Goal: Find specific page/section: Find specific page/section

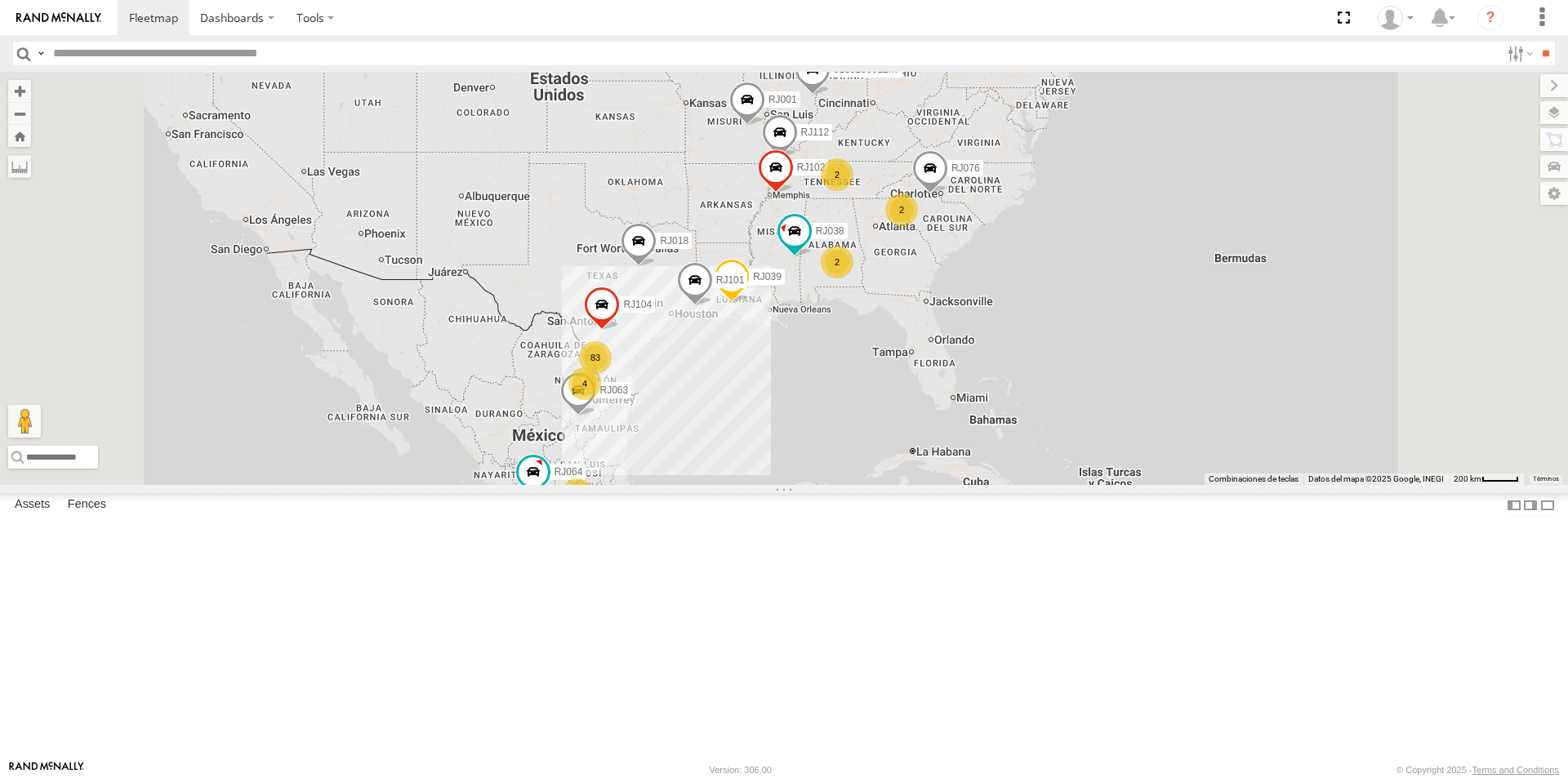
click at [249, 56] on input "text" at bounding box center [773, 53] width 1454 height 23
type input "*****"
click at [1536, 41] on input "**" at bounding box center [1546, 53] width 19 height 23
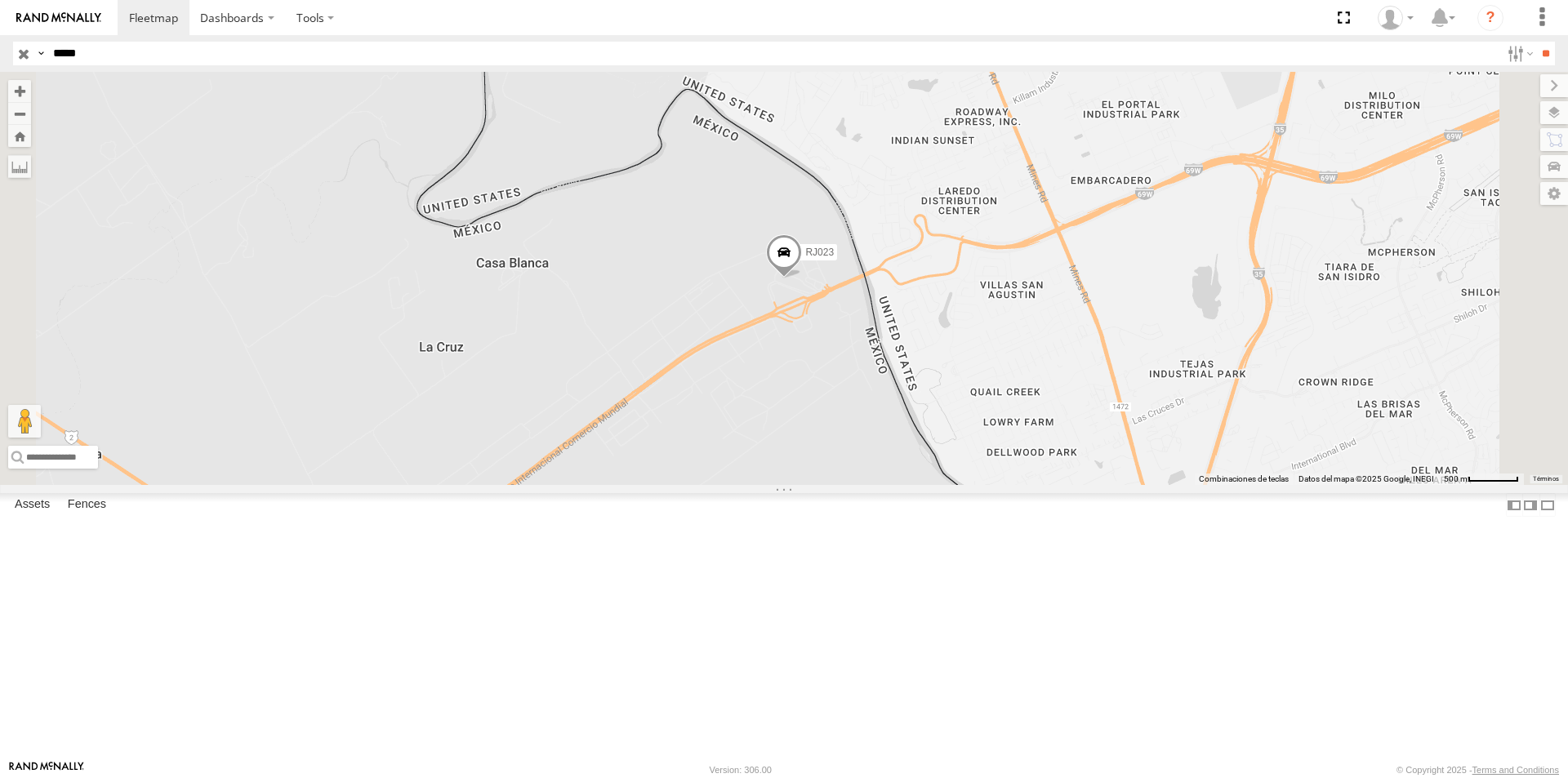
click at [1011, 404] on div "RJ023" at bounding box center [784, 278] width 1568 height 413
click at [802, 279] on span at bounding box center [784, 256] width 36 height 44
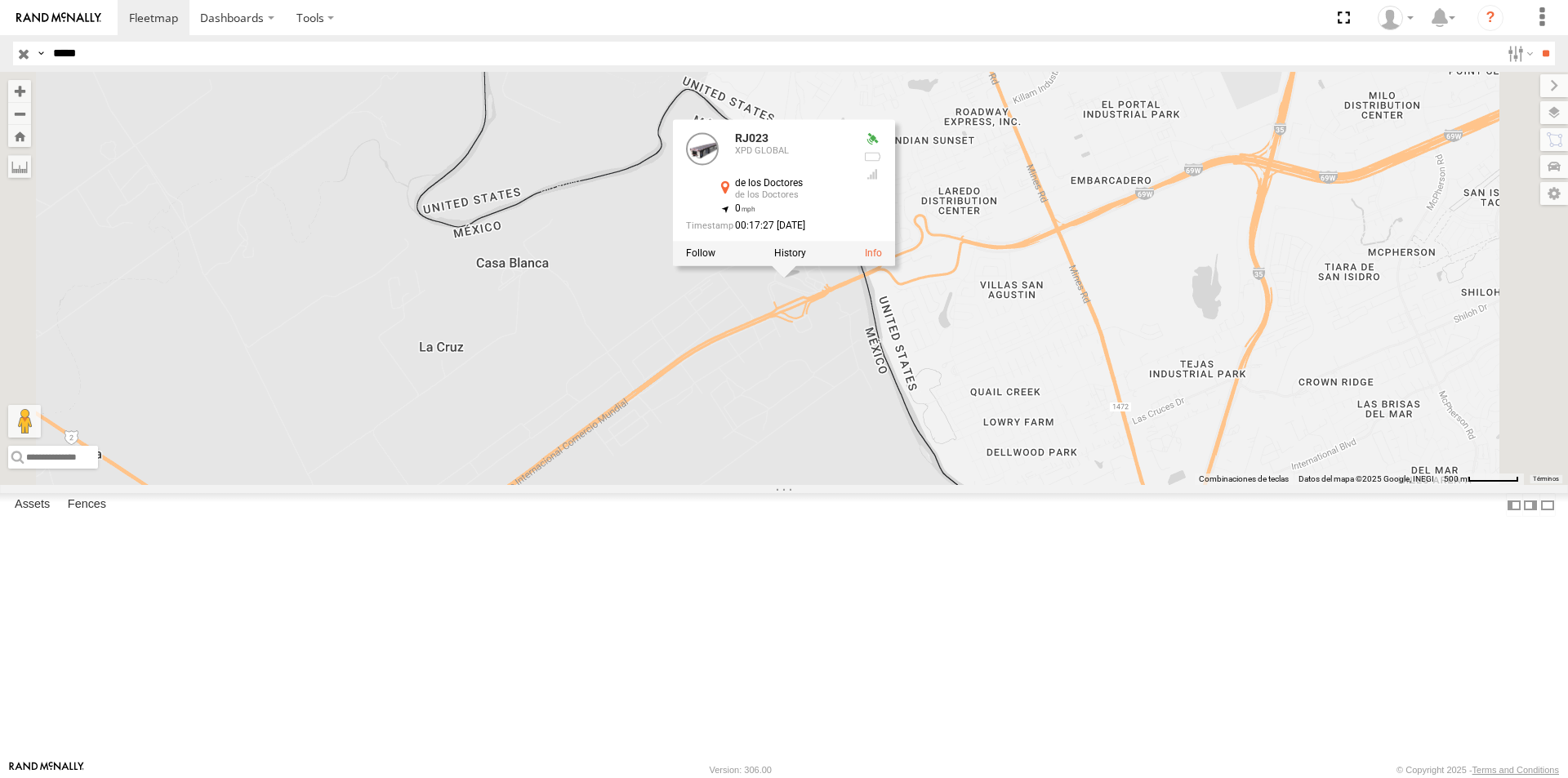
click at [1072, 485] on div "RJ023 RJ023 XPD GLOBAL de los Doctores de los Doctores 27.59693 , -99.54537 0 0…" at bounding box center [784, 278] width 1568 height 413
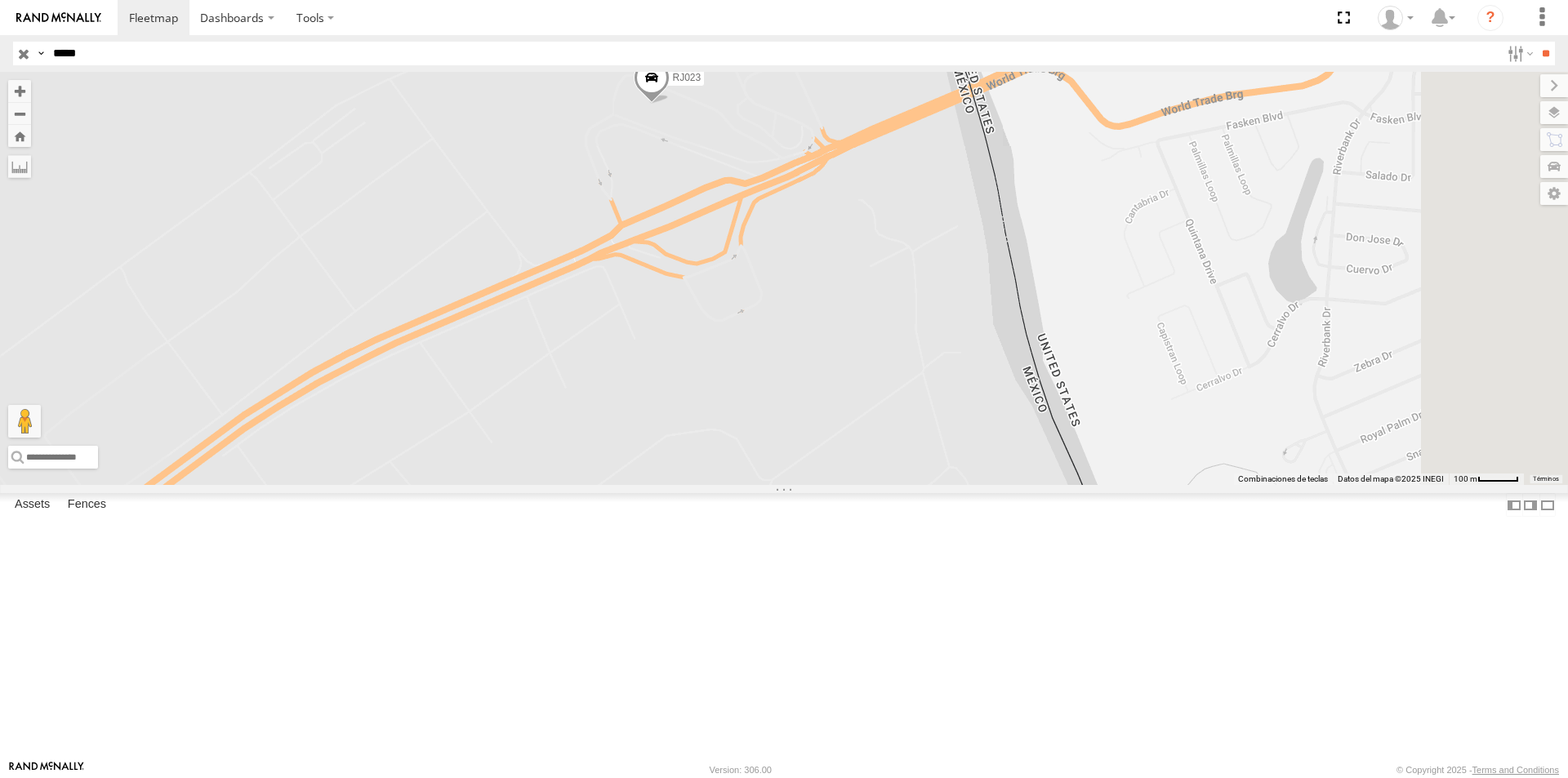
drag, startPoint x: 1196, startPoint y: 565, endPoint x: 1057, endPoint y: 356, distance: 251.0
click at [1057, 356] on div "RJ023" at bounding box center [784, 278] width 1568 height 413
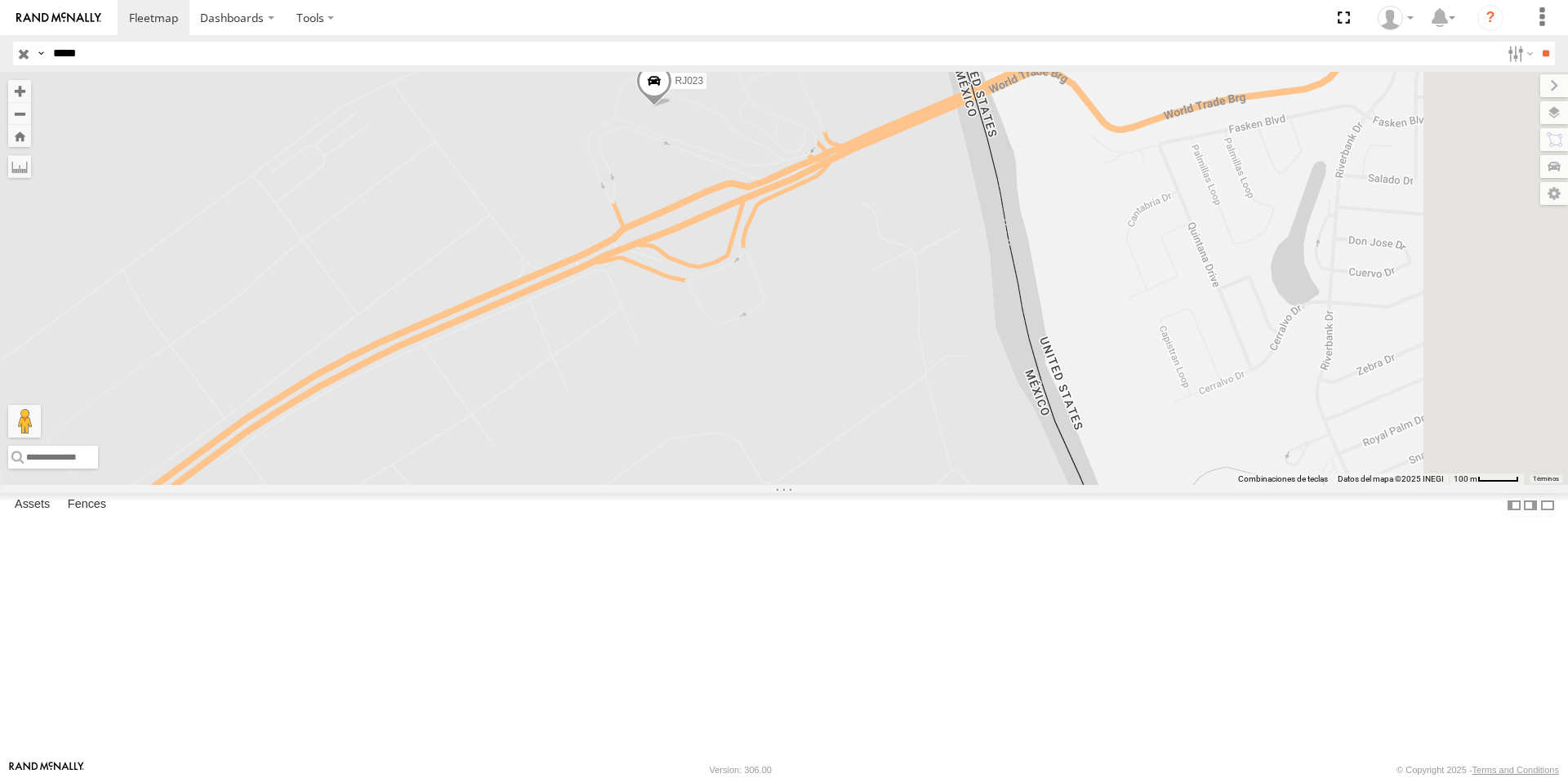
drag, startPoint x: 933, startPoint y: 333, endPoint x: 967, endPoint y: 368, distance: 48.8
click at [967, 368] on div "RJ023" at bounding box center [784, 278] width 1568 height 413
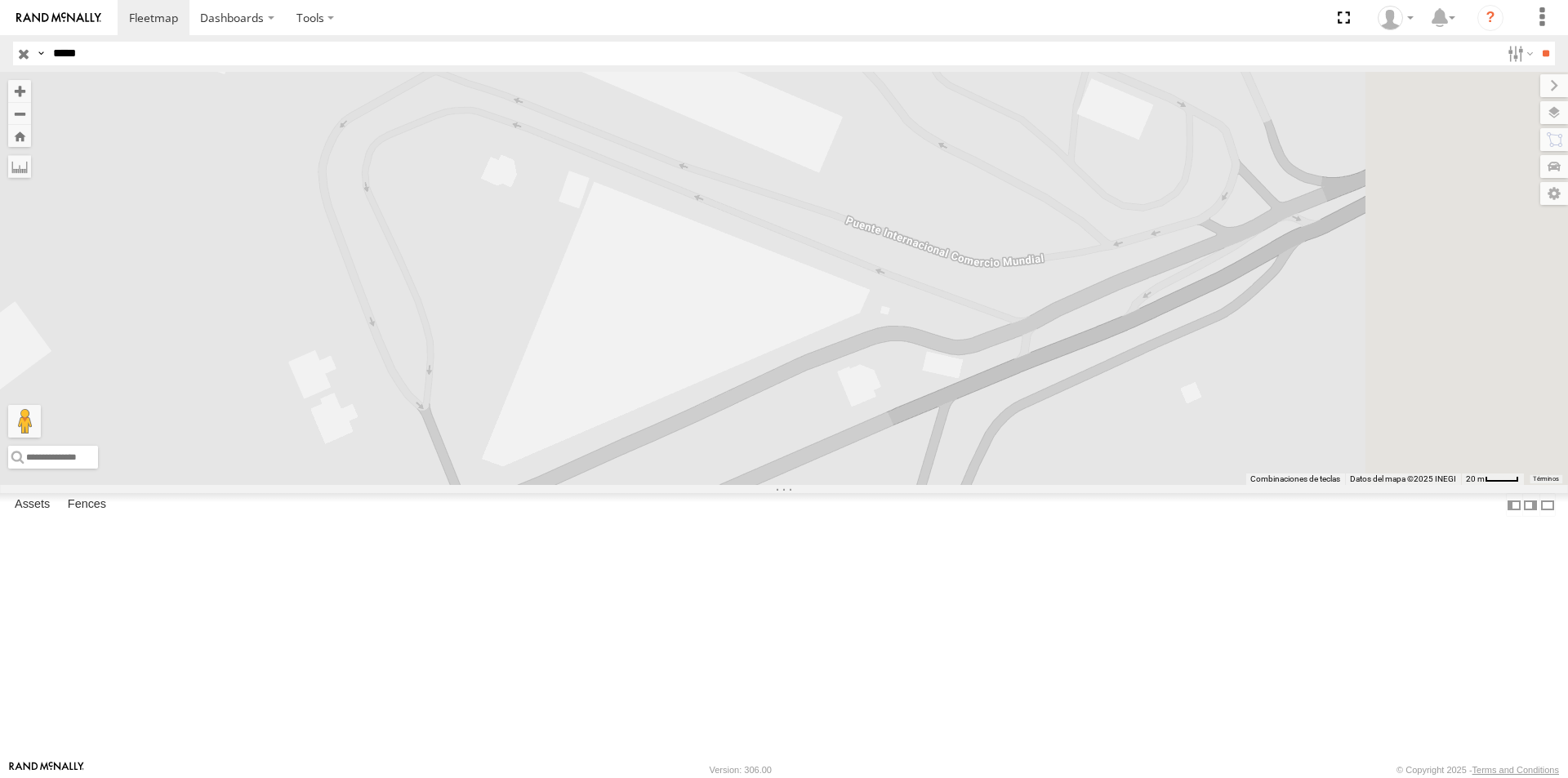
drag, startPoint x: 979, startPoint y: 370, endPoint x: 852, endPoint y: 242, distance: 180.3
click at [852, 242] on div "RJ023" at bounding box center [784, 278] width 1568 height 413
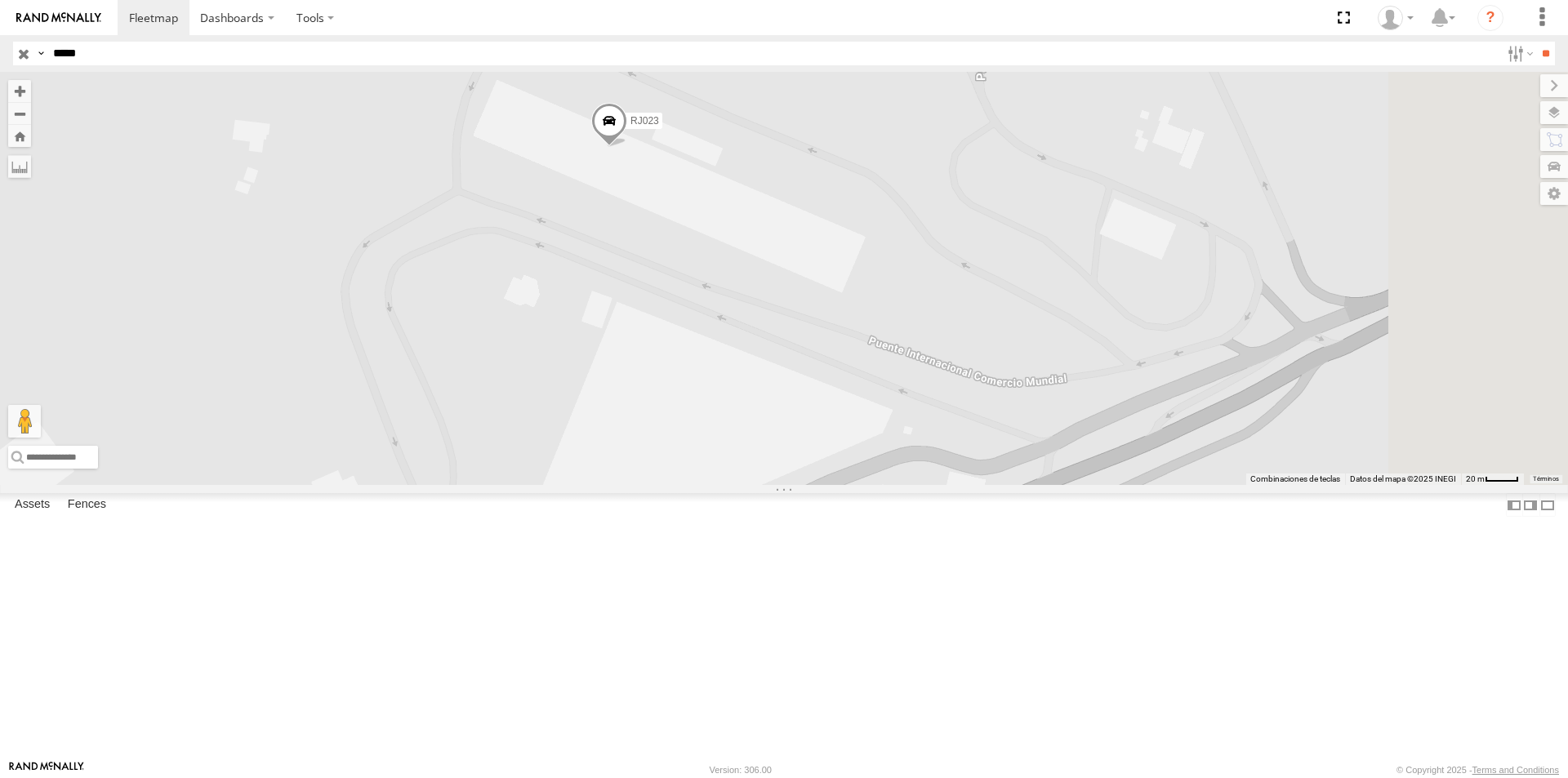
drag, startPoint x: 772, startPoint y: 179, endPoint x: 796, endPoint y: 299, distance: 122.4
click at [796, 299] on div "RJ023" at bounding box center [784, 278] width 1568 height 413
